Goal: Task Accomplishment & Management: Manage account settings

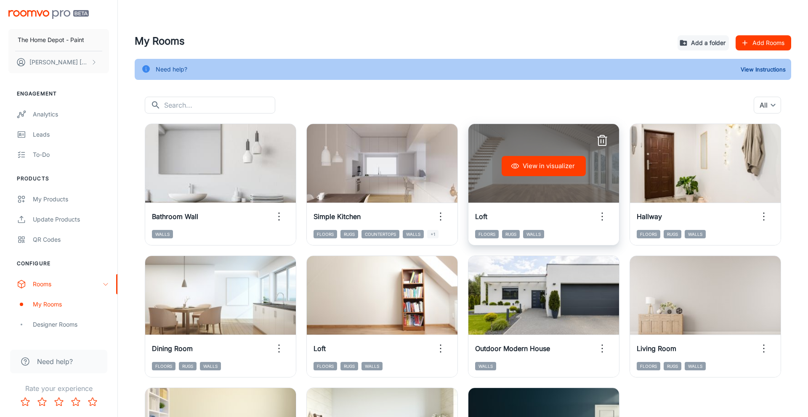
scroll to position [133, 0]
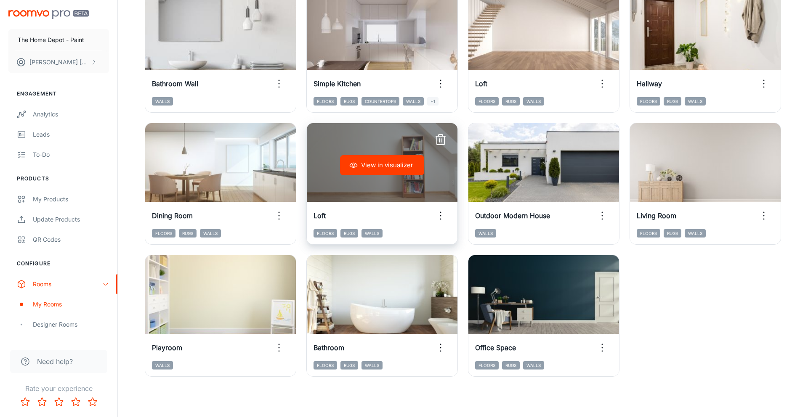
click at [394, 158] on button "View in visualizer" at bounding box center [382, 165] width 84 height 20
click at [365, 166] on button "View in visualizer" at bounding box center [382, 165] width 84 height 20
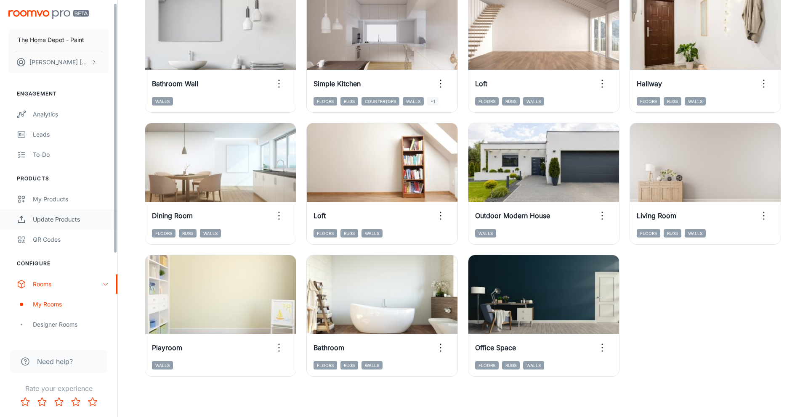
scroll to position [120, 0]
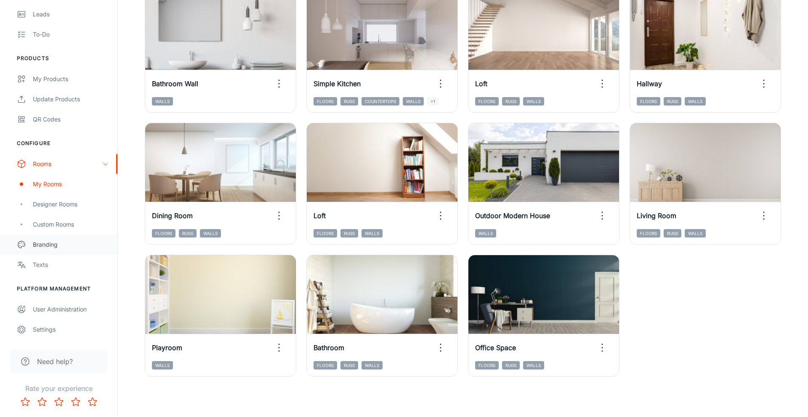
click at [44, 249] on div "Branding" at bounding box center [71, 244] width 76 height 9
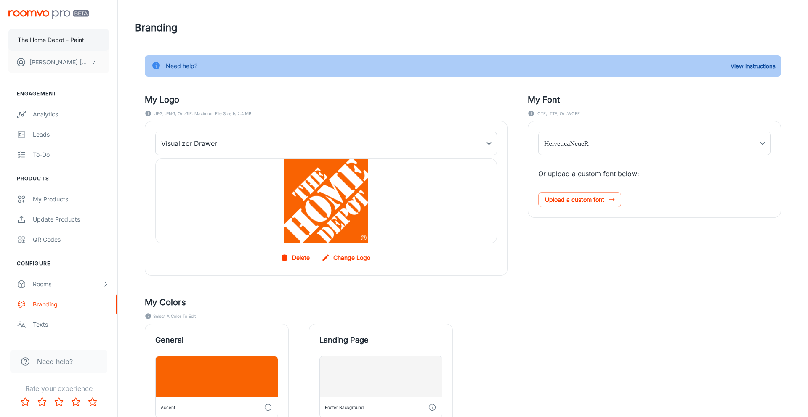
click at [68, 42] on p "The Home Depot - Paint" at bounding box center [51, 39] width 66 height 9
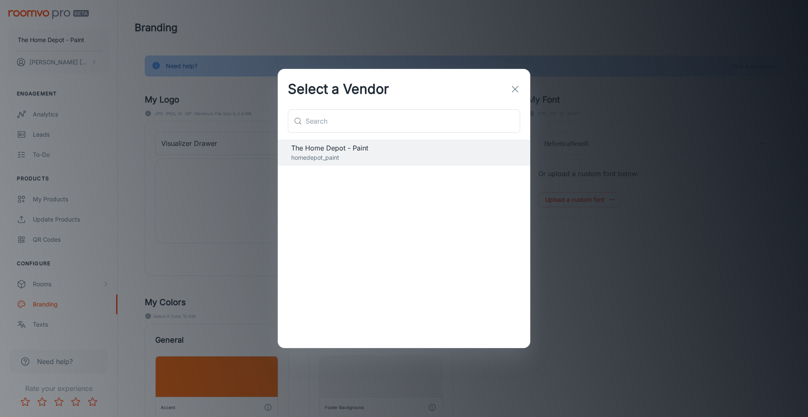
click at [515, 87] on icon "button" at bounding box center [515, 89] width 10 height 10
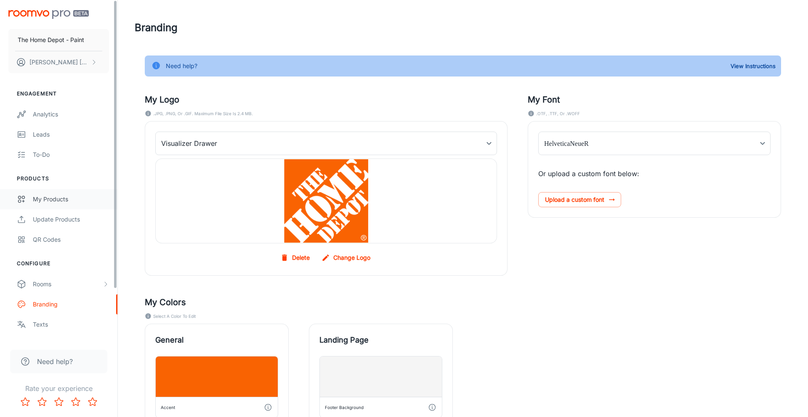
click at [50, 193] on link "My Products" at bounding box center [58, 199] width 117 height 20
